Goal: Task Accomplishment & Management: Manage account settings

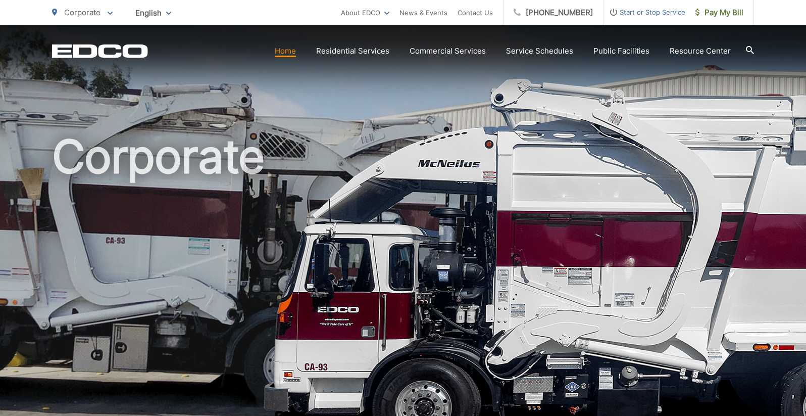
click at [648, 8] on span "Start or Stop Service" at bounding box center [645, 12] width 82 height 12
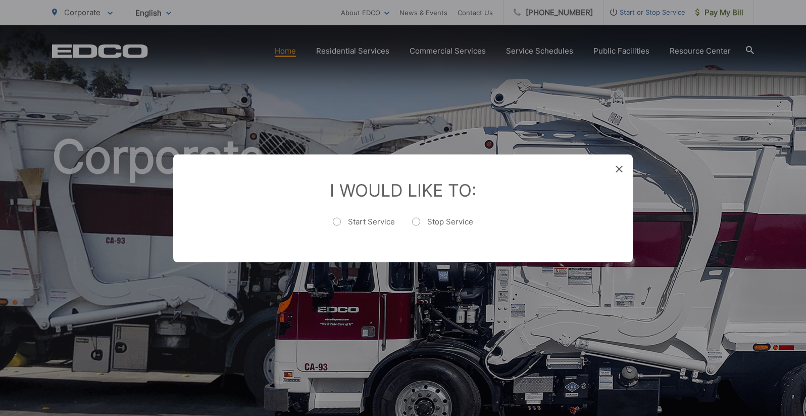
click at [448, 221] on label "Stop Service" at bounding box center [442, 226] width 61 height 20
radio input "true"
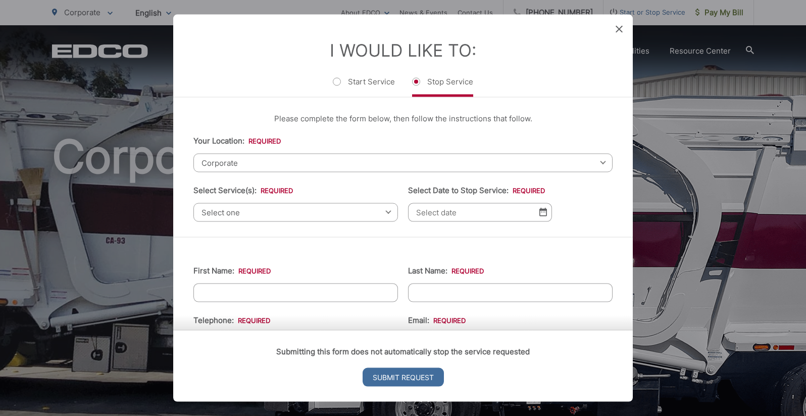
click at [617, 24] on span at bounding box center [619, 29] width 7 height 10
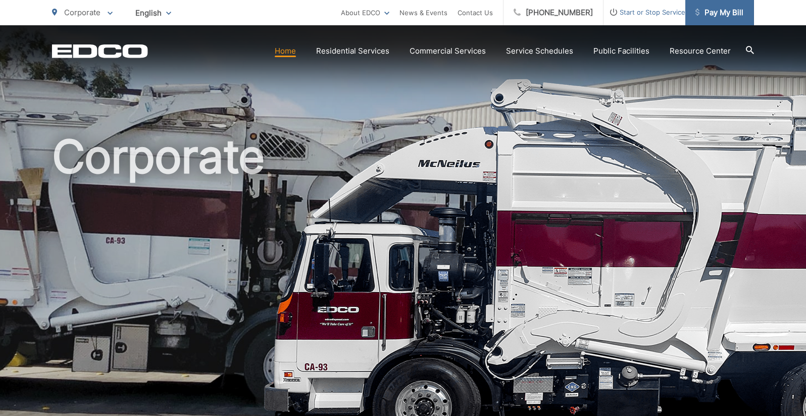
click at [718, 20] on link "Pay My Bill" at bounding box center [720, 12] width 69 height 25
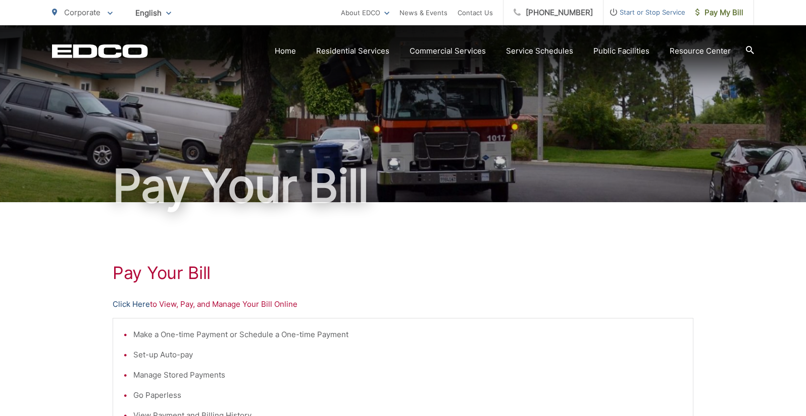
click at [139, 303] on link "Click Here" at bounding box center [131, 304] width 37 height 12
